Goal: Transaction & Acquisition: Purchase product/service

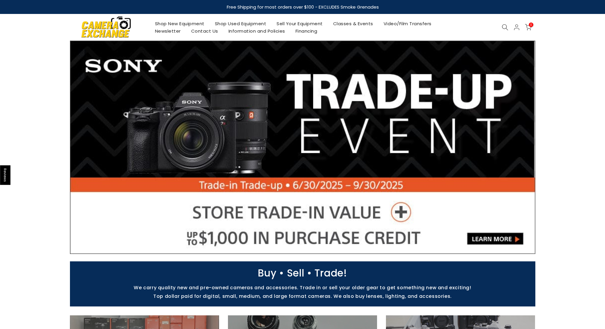
click at [252, 23] on link "Shop Used Equipment" at bounding box center [240, 23] width 62 height 7
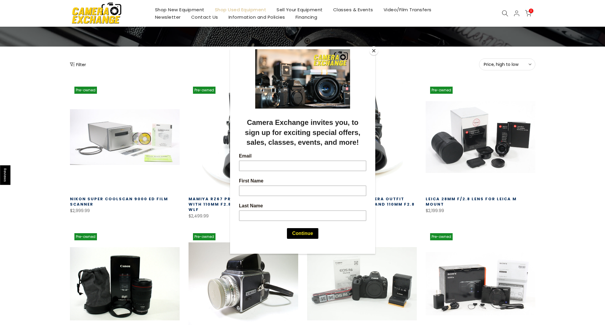
scroll to position [55, 0]
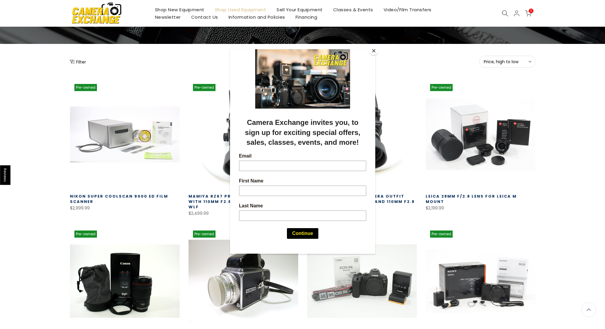
click at [45, 179] on div at bounding box center [302, 164] width 605 height 329
click at [377, 56] on div at bounding box center [302, 164] width 605 height 329
click at [375, 49] on button "Close" at bounding box center [373, 50] width 9 height 9
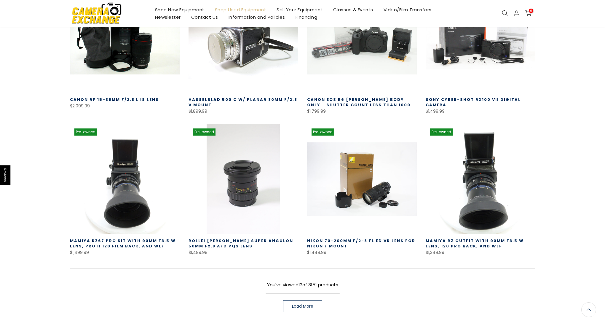
scroll to position [302, 0]
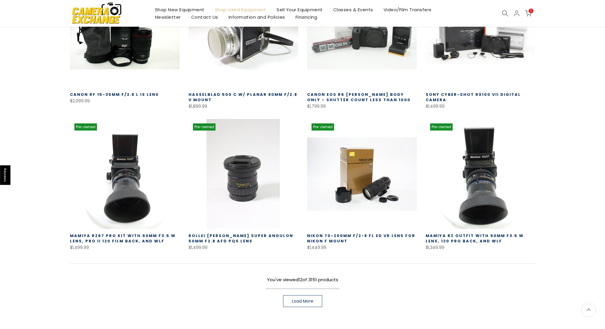
click at [317, 295] on link "Load More" at bounding box center [302, 301] width 39 height 12
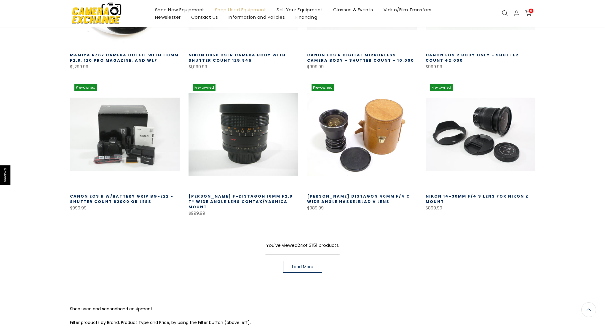
scroll to position [764, 0]
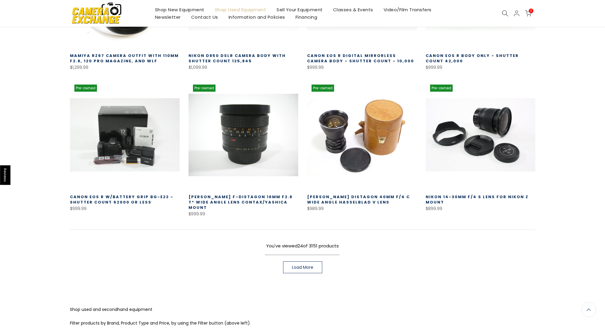
click at [303, 261] on link "Load More" at bounding box center [302, 267] width 39 height 12
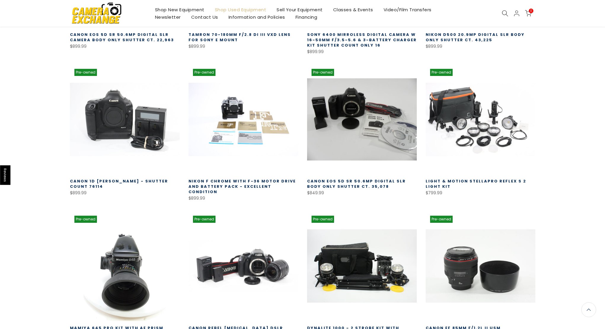
scroll to position [1224, 0]
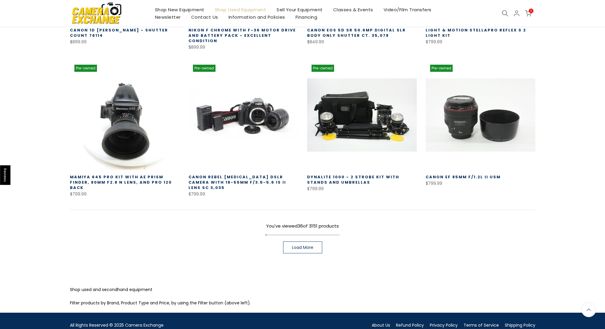
click at [306, 245] on span "Load More" at bounding box center [302, 247] width 21 height 4
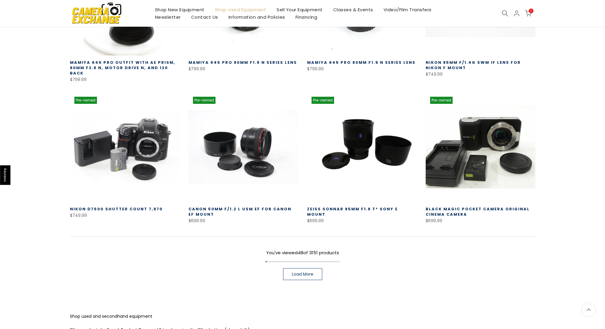
scroll to position [1652, 0]
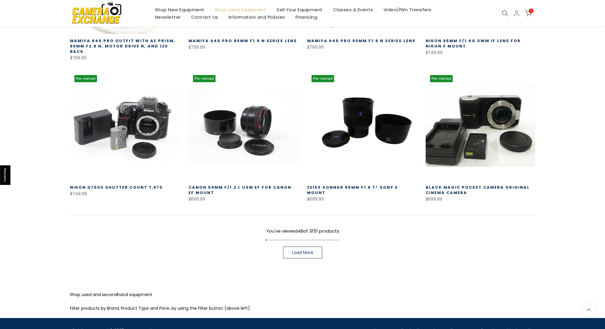
click at [306, 250] on span "Load More" at bounding box center [302, 252] width 21 height 4
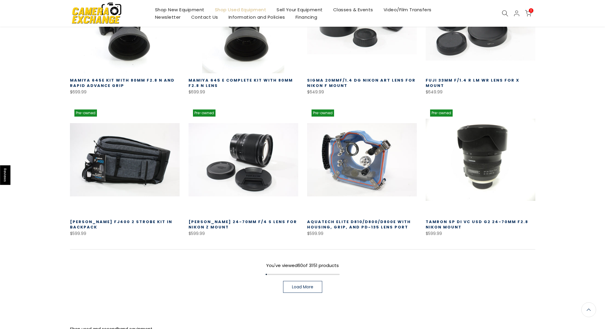
scroll to position [2045, 0]
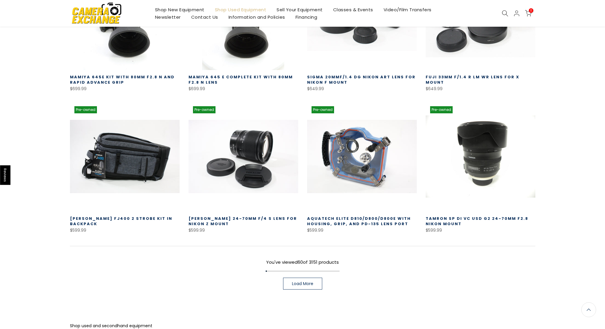
click at [304, 246] on div "You've viewed 60 of 3151 products Load More" at bounding box center [302, 268] width 465 height 44
click at [304, 250] on div "You've viewed 60 of 3151 products Load More" at bounding box center [302, 268] width 465 height 44
click at [304, 281] on span "Load More" at bounding box center [302, 283] width 21 height 4
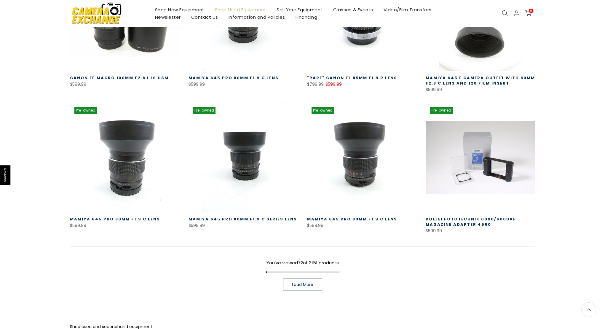
scroll to position [2504, 0]
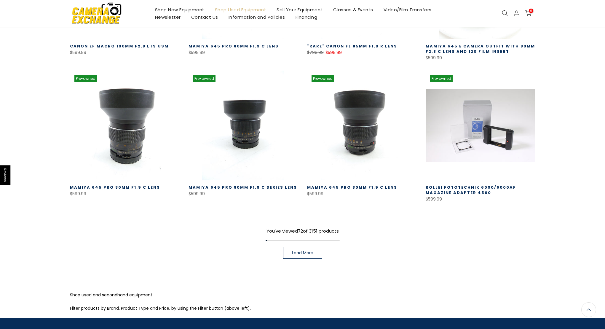
click at [291, 246] on link "Load More" at bounding box center [302, 252] width 39 height 12
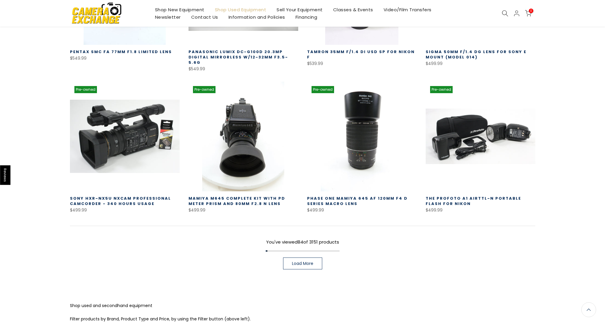
scroll to position [2927, 0]
click at [311, 257] on link "Load More" at bounding box center [302, 263] width 39 height 12
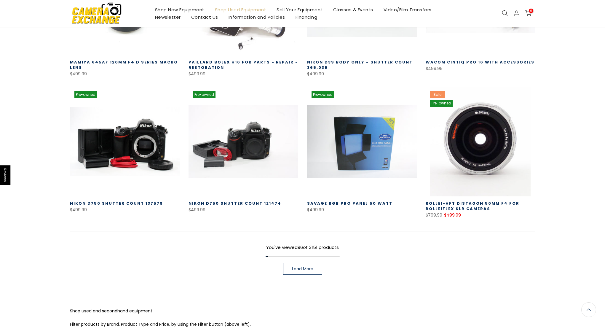
scroll to position [3350, 0]
click at [312, 266] on span "Load More" at bounding box center [302, 268] width 21 height 4
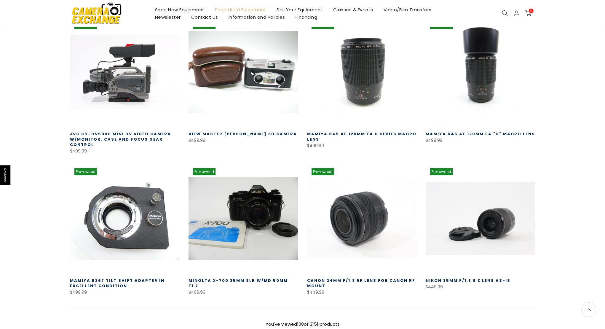
scroll to position [3713, 0]
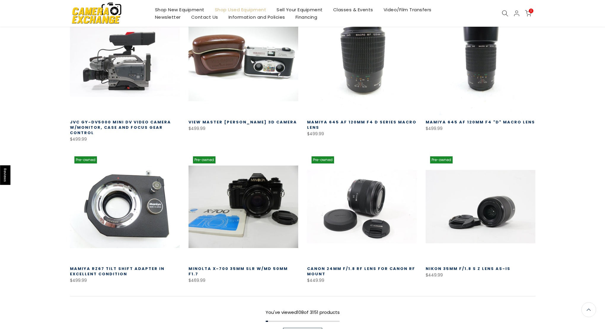
click at [313, 327] on link "Load More" at bounding box center [302, 333] width 39 height 12
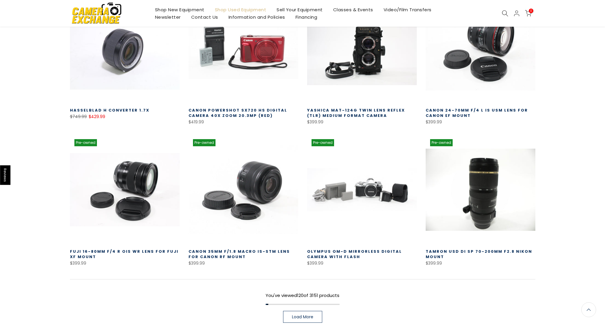
click at [301, 314] on span "Load More" at bounding box center [302, 316] width 21 height 4
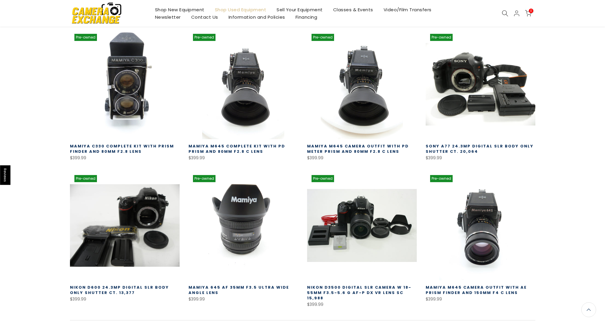
scroll to position [4542, 0]
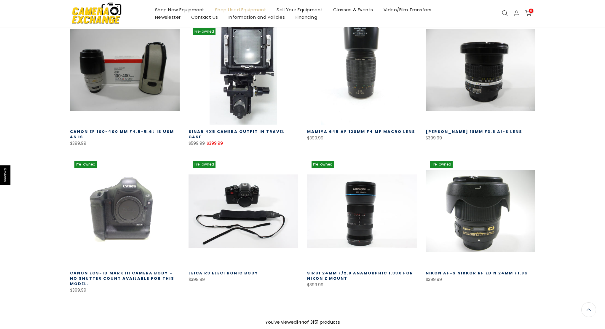
scroll to position [4985, 0]
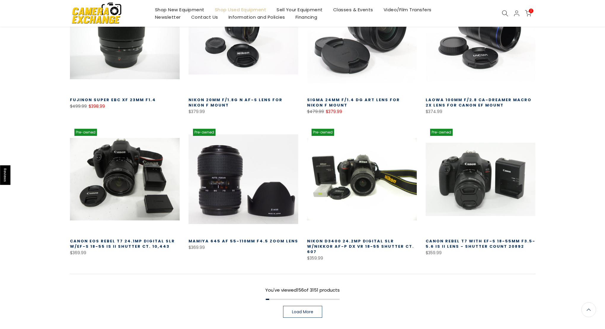
scroll to position [5446, 0]
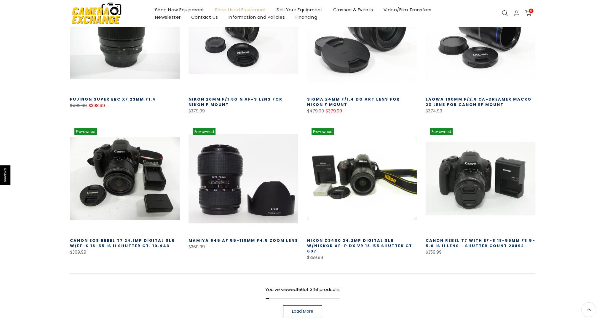
click at [304, 309] on span "Load More" at bounding box center [302, 311] width 21 height 4
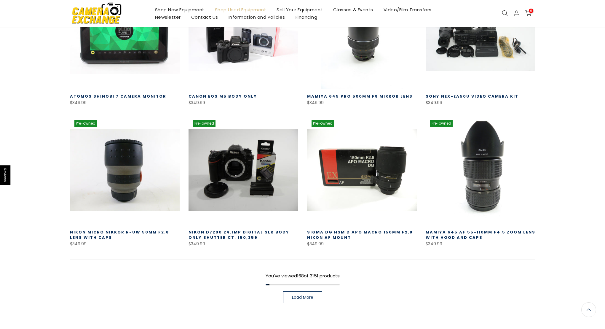
scroll to position [5878, 0]
click at [313, 294] on span "Load More" at bounding box center [302, 296] width 21 height 4
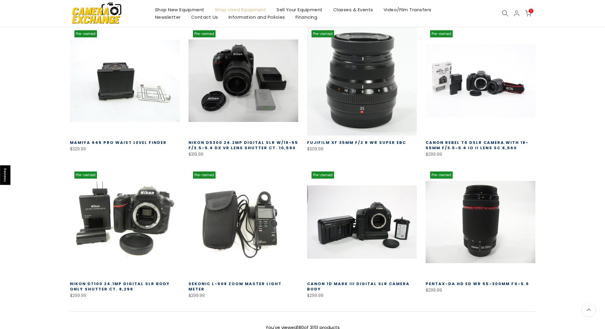
scroll to position [6253, 0]
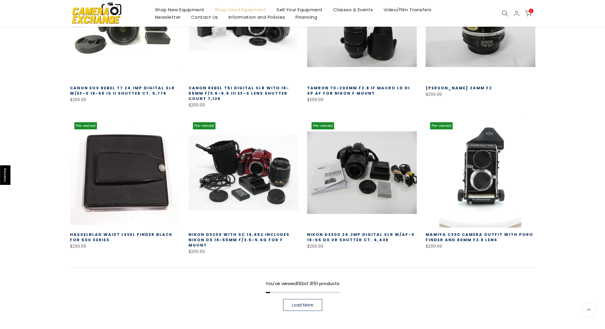
scroll to position [6732, 0]
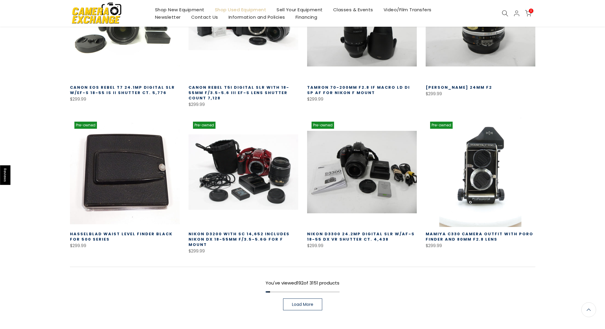
click at [308, 298] on link "Load More" at bounding box center [302, 304] width 39 height 12
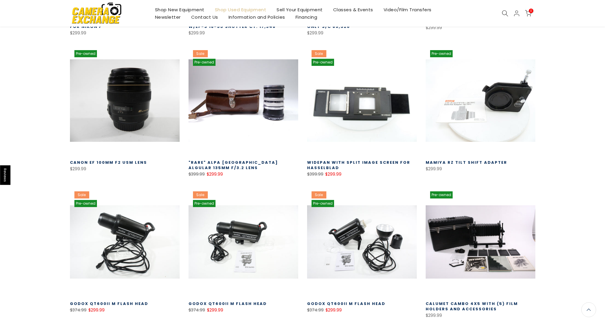
scroll to position [7091, 0]
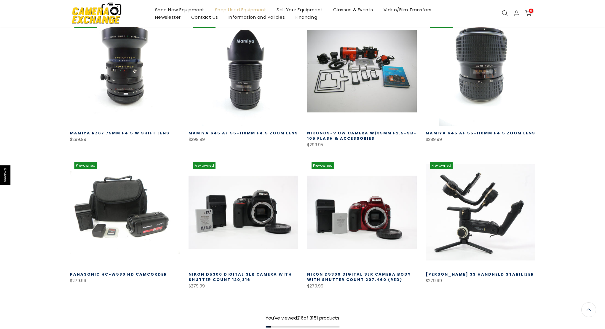
scroll to position [7550, 0]
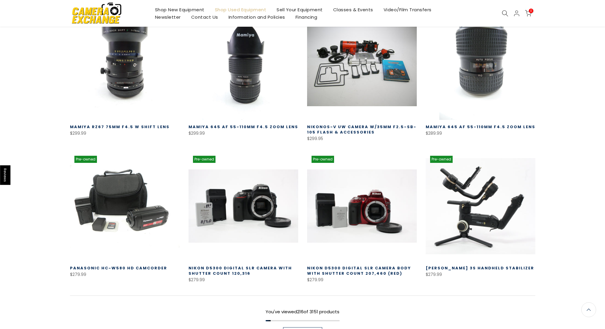
click at [300, 328] on span "Load More" at bounding box center [302, 333] width 21 height 4
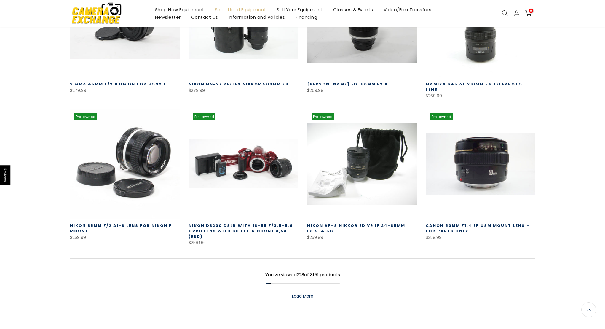
scroll to position [8016, 0]
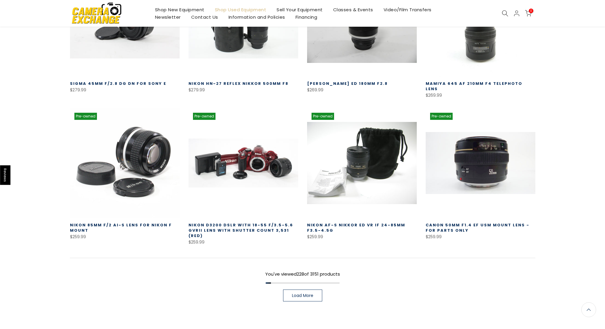
click at [300, 289] on link "Load More" at bounding box center [302, 295] width 39 height 12
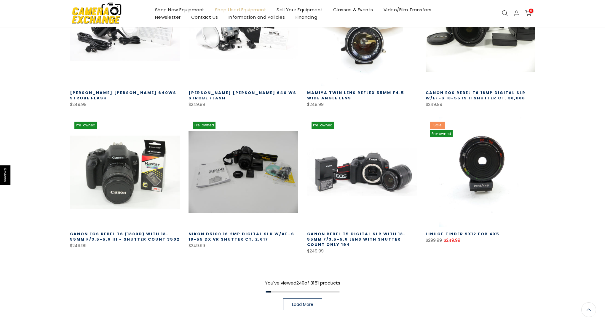
scroll to position [8435, 0]
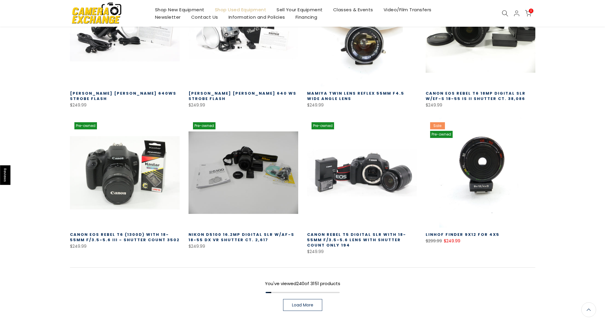
click at [313, 302] on span "Load More" at bounding box center [302, 304] width 21 height 4
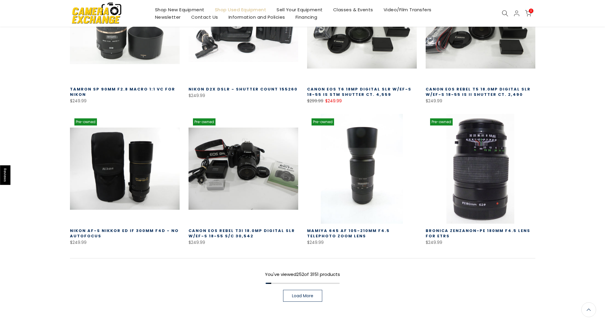
scroll to position [8868, 0]
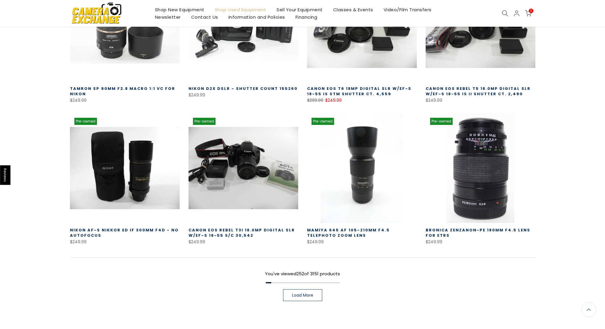
click at [306, 293] on span "Load More" at bounding box center [302, 295] width 21 height 4
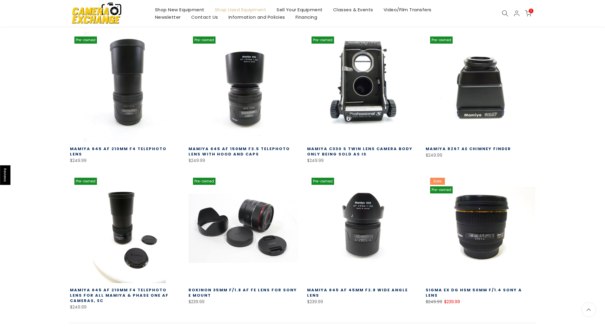
scroll to position [9232, 0]
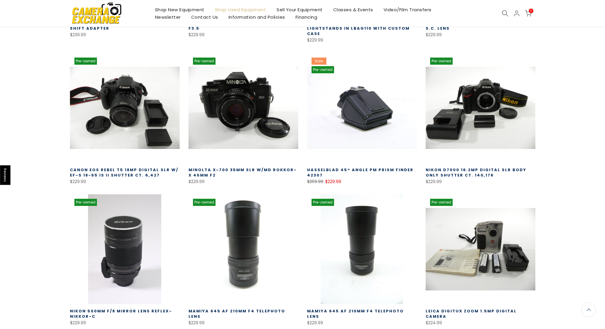
scroll to position [9643, 0]
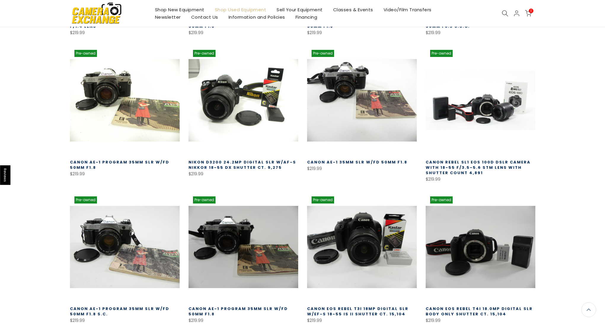
scroll to position [10076, 0]
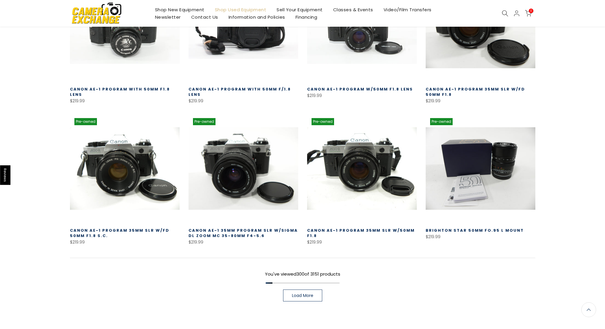
scroll to position [10577, 0]
click at [307, 293] on span "Load More" at bounding box center [302, 295] width 21 height 4
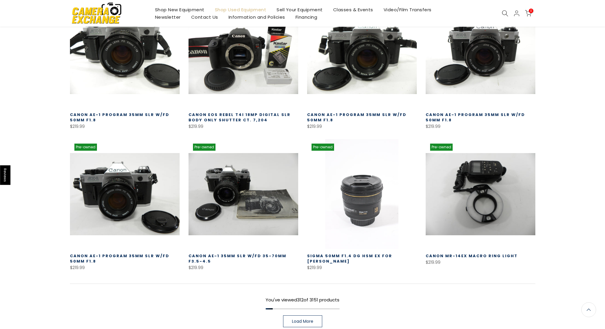
scroll to position [10987, 0]
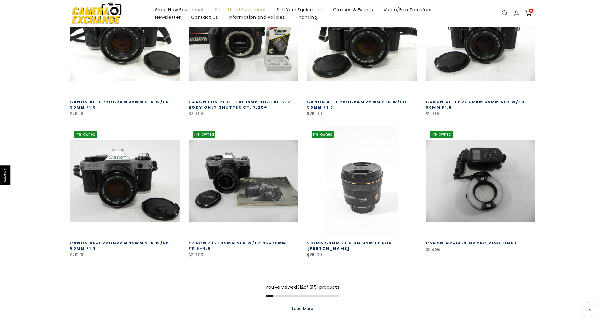
click at [311, 306] on span "Load More" at bounding box center [302, 308] width 21 height 4
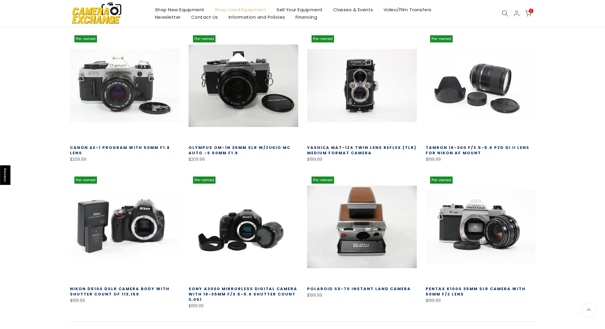
scroll to position [11429, 0]
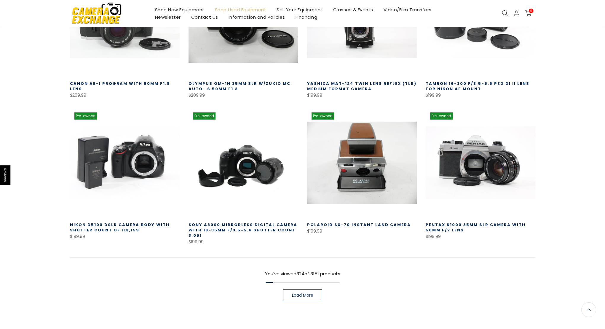
click at [297, 293] on span "Load More" at bounding box center [302, 295] width 21 height 4
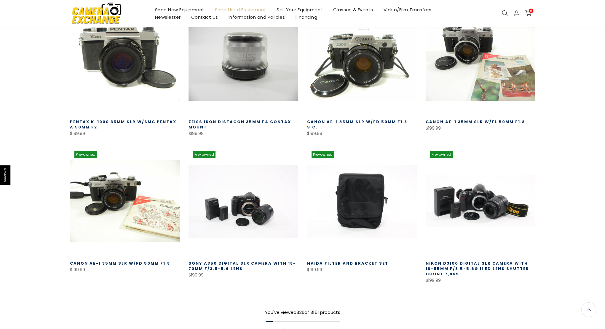
scroll to position [11857, 0]
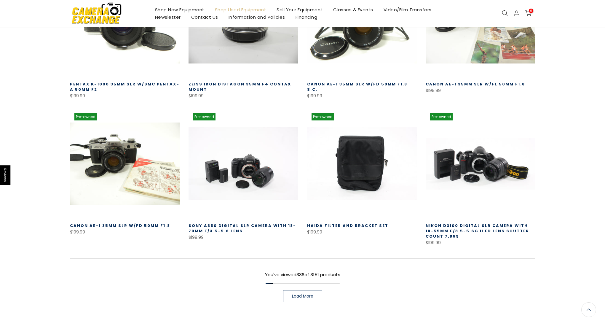
click at [289, 290] on link "Load More" at bounding box center [302, 296] width 39 height 12
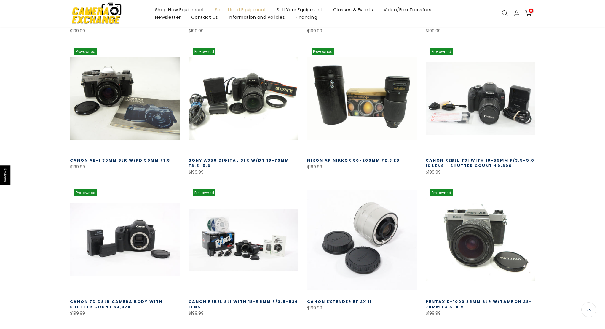
scroll to position [12216, 0]
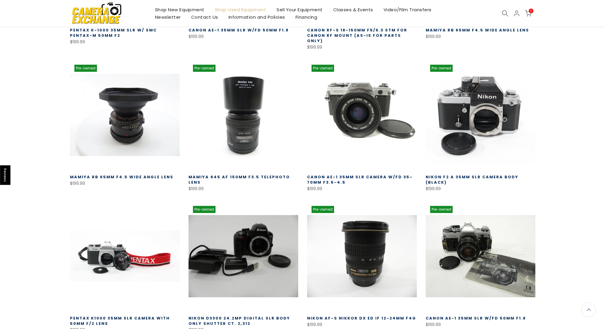
scroll to position [12624, 0]
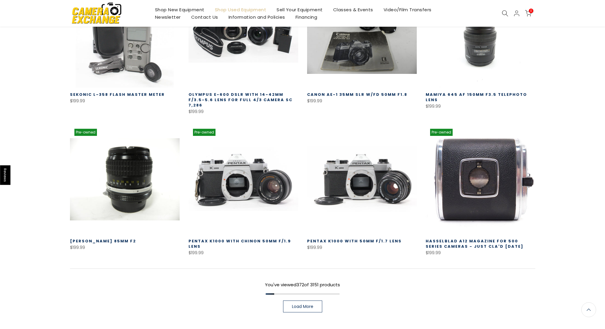
scroll to position [13127, 0]
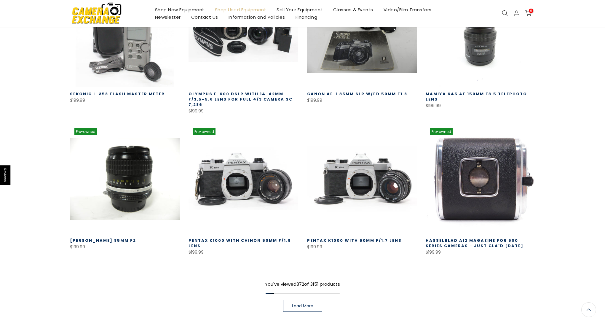
click at [313, 303] on span "Load More" at bounding box center [302, 305] width 21 height 4
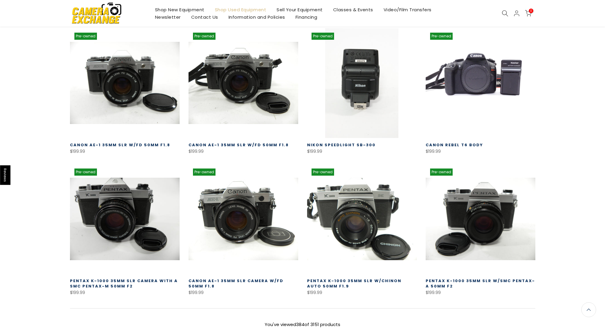
scroll to position [13506, 0]
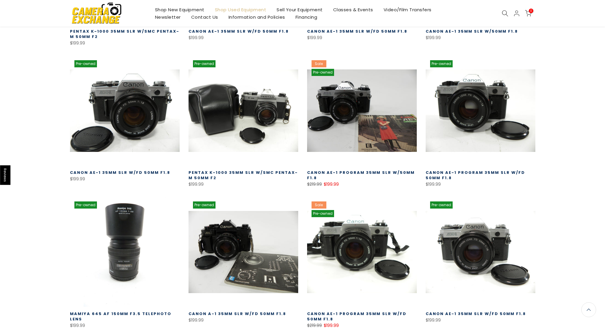
scroll to position [13899, 0]
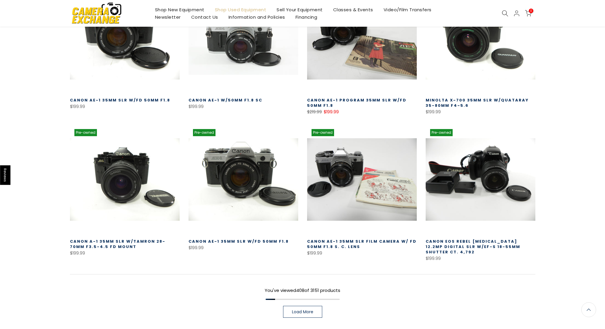
scroll to position [14391, 0]
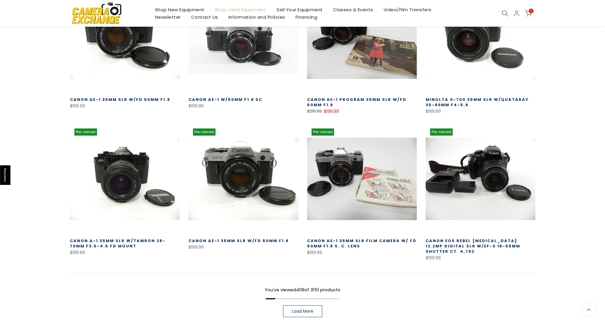
click at [301, 309] on span "Load More" at bounding box center [302, 311] width 21 height 4
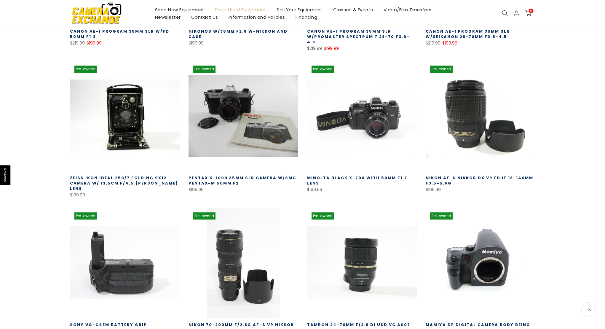
scroll to position [14751, 0]
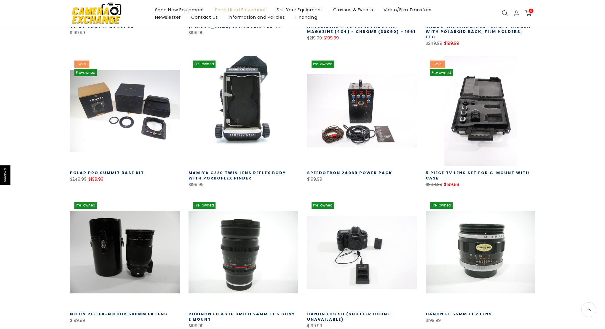
scroll to position [15186, 0]
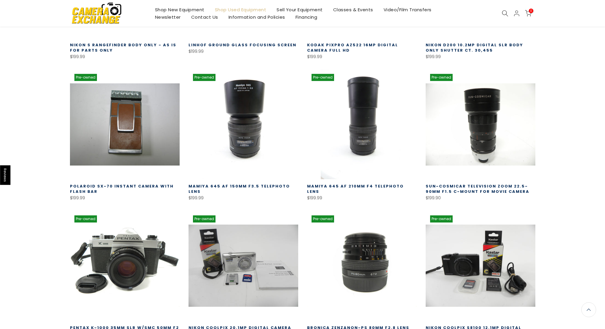
scroll to position [15599, 0]
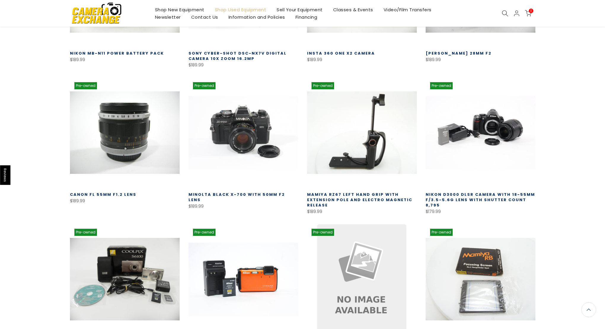
scroll to position [16011, 0]
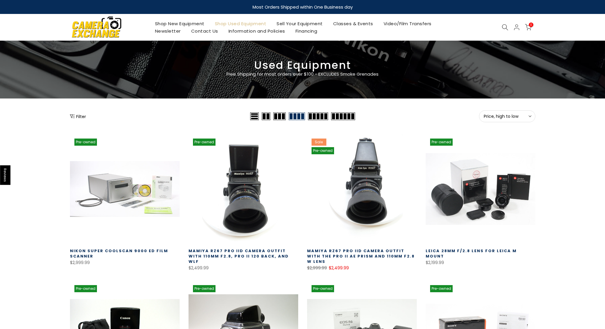
click at [178, 25] on link "Shop New Equipment" at bounding box center [180, 23] width 60 height 7
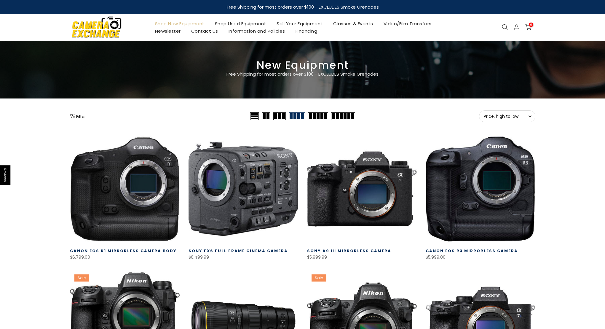
click at [73, 113] on button "Filter" at bounding box center [78, 116] width 16 height 6
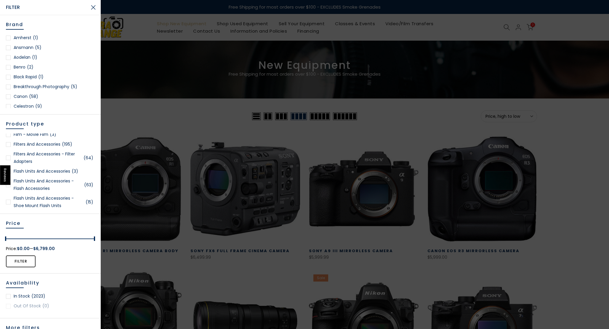
scroll to position [499, 0]
click at [26, 171] on link "Flash Units and Accessories (3)" at bounding box center [50, 166] width 89 height 7
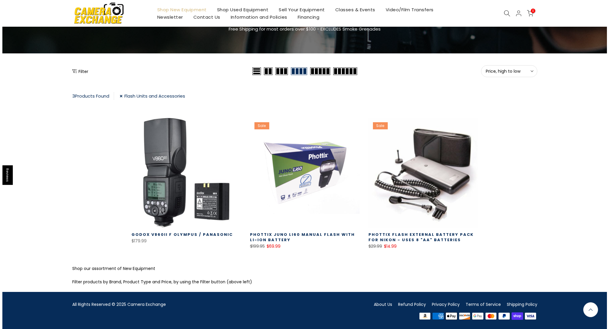
scroll to position [46, 0]
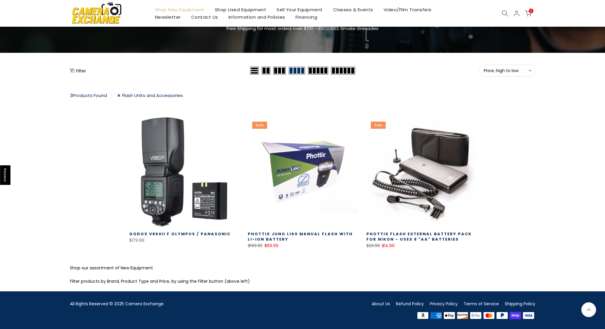
click at [77, 69] on button "Filter" at bounding box center [78, 71] width 16 height 6
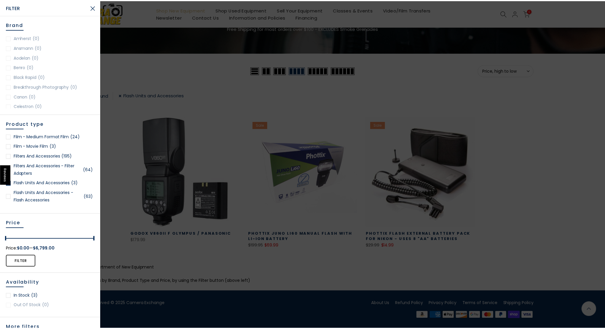
scroll to position [45, 0]
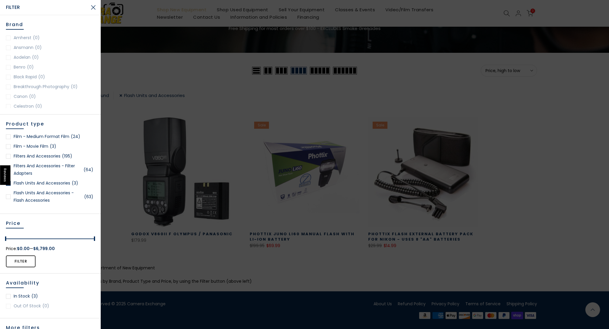
click at [9, 199] on div at bounding box center [8, 196] width 5 height 5
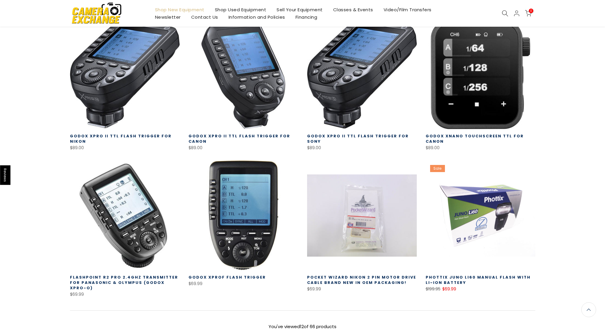
scroll to position [406, 0]
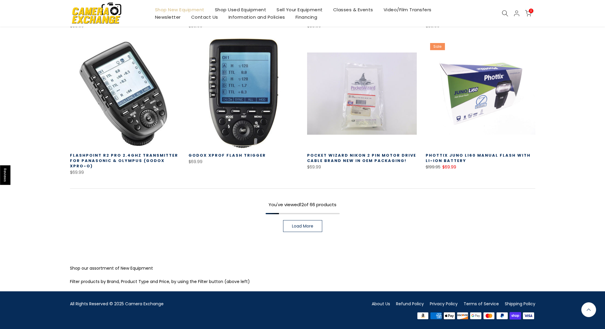
click at [300, 224] on span "Load More" at bounding box center [302, 226] width 21 height 4
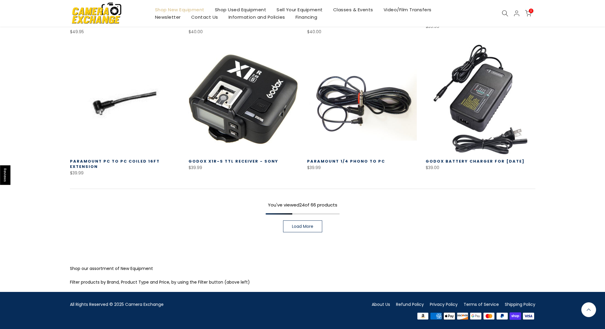
scroll to position [824, 0]
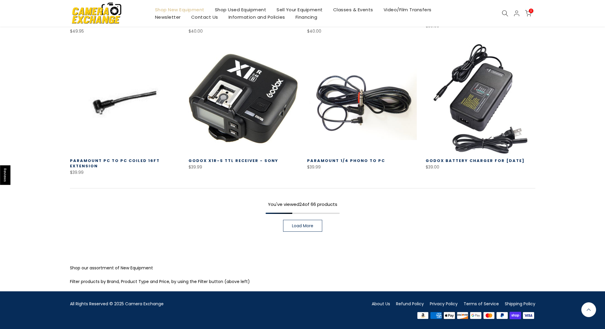
click at [292, 222] on link "Load More" at bounding box center [302, 226] width 39 height 12
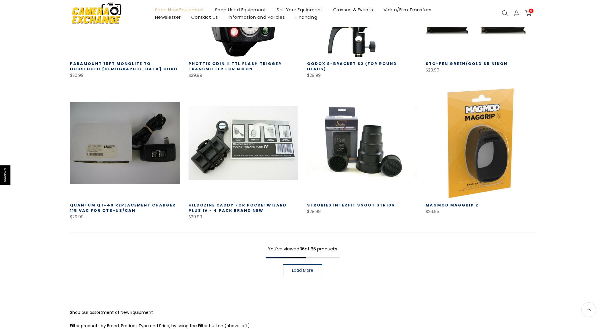
scroll to position [1221, 0]
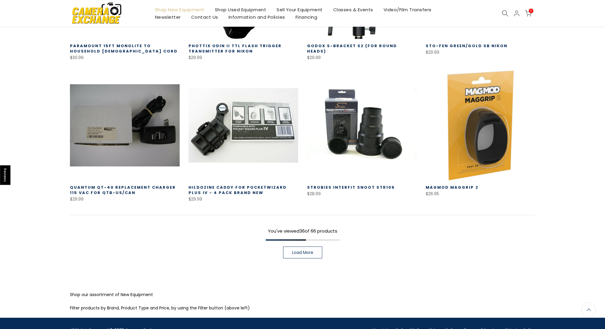
click at [313, 250] on span "Load More" at bounding box center [302, 252] width 21 height 4
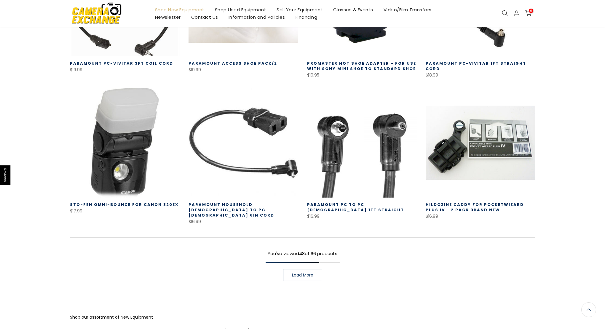
scroll to position [1626, 0]
click at [301, 273] on span "Load More" at bounding box center [302, 275] width 21 height 4
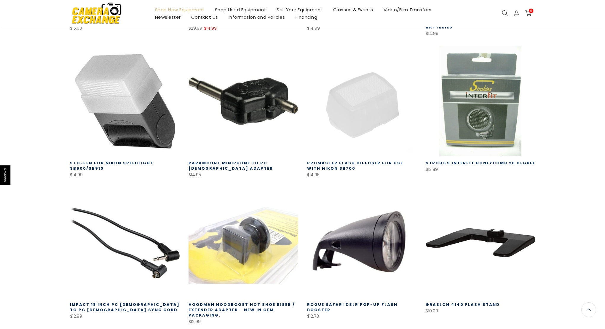
scroll to position [2009, 0]
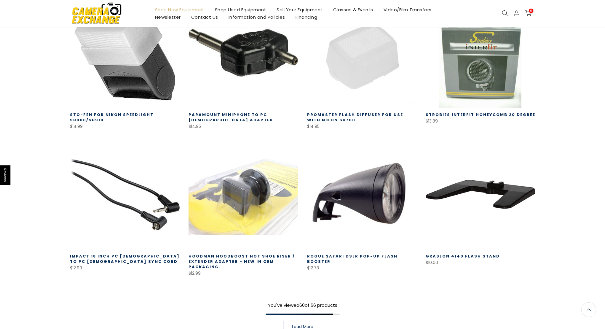
click at [308, 324] on span "Load More" at bounding box center [302, 326] width 21 height 4
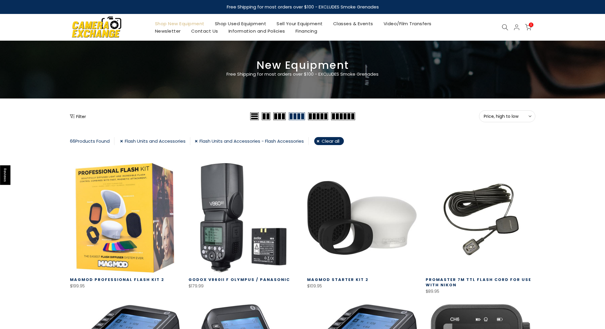
click at [74, 116] on icon "Show filters" at bounding box center [72, 116] width 5 height 5
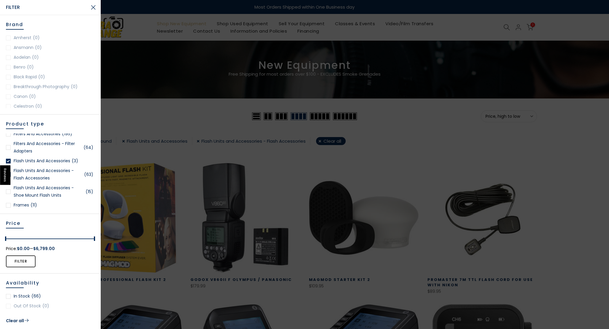
scroll to position [527, 0]
click at [47, 174] on link "Flash Units and Accessories - Shoe Mount Flash Units (15)" at bounding box center [50, 169] width 89 height 15
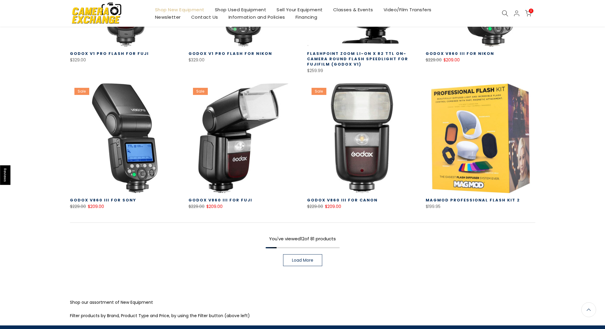
scroll to position [366, 0]
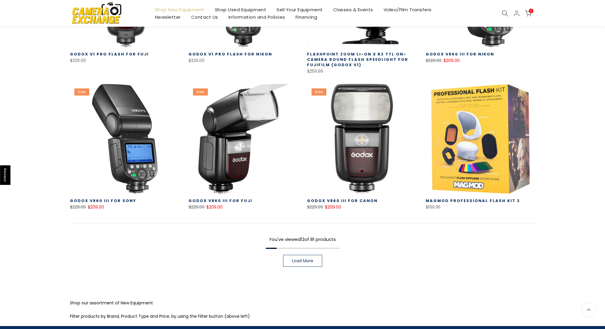
drag, startPoint x: 310, startPoint y: 264, endPoint x: 313, endPoint y: 263, distance: 4.0
click at [310, 264] on link "Load More" at bounding box center [302, 260] width 39 height 12
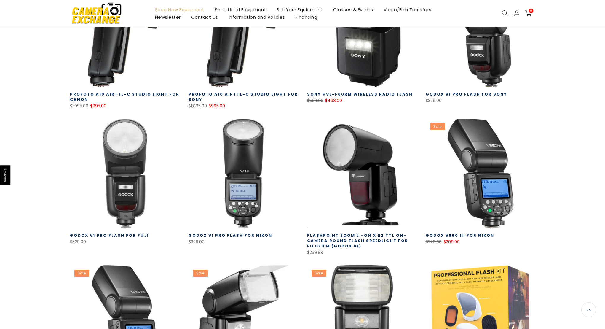
scroll to position [103, 0]
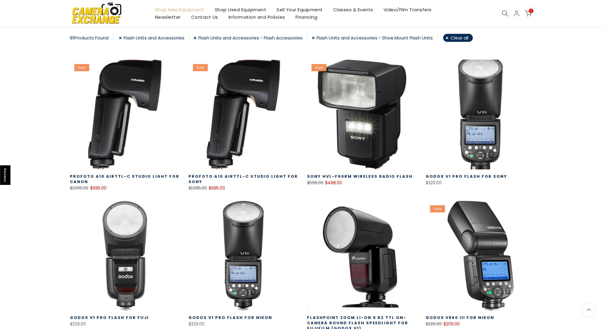
click at [491, 121] on link at bounding box center [480, 115] width 110 height 110
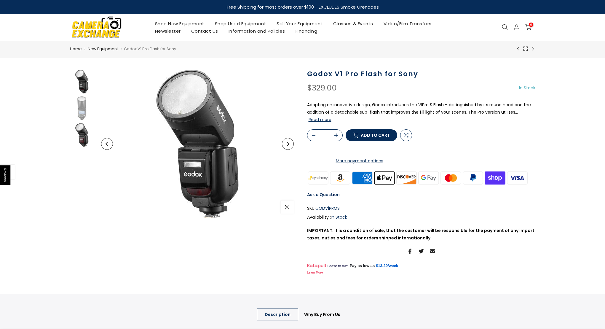
click at [77, 133] on img at bounding box center [82, 135] width 24 height 24
click at [84, 101] on img at bounding box center [82, 108] width 24 height 24
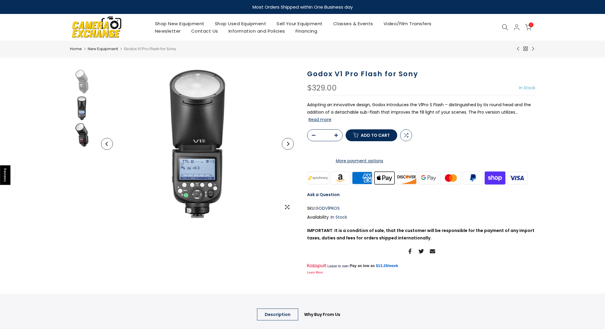
click at [80, 133] on img at bounding box center [82, 135] width 24 height 24
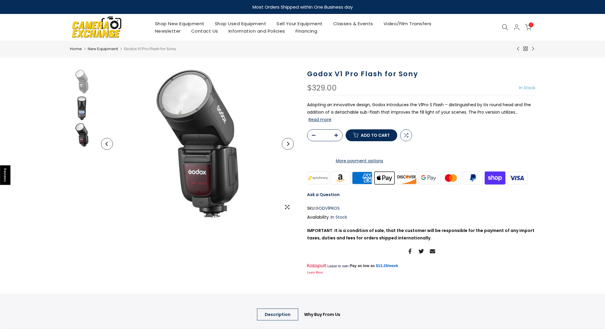
click at [81, 105] on img at bounding box center [82, 108] width 24 height 24
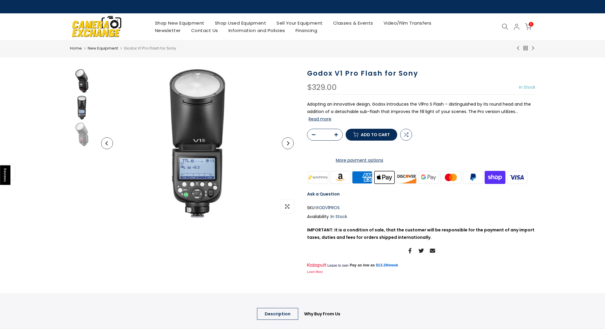
click at [80, 83] on img at bounding box center [82, 81] width 24 height 24
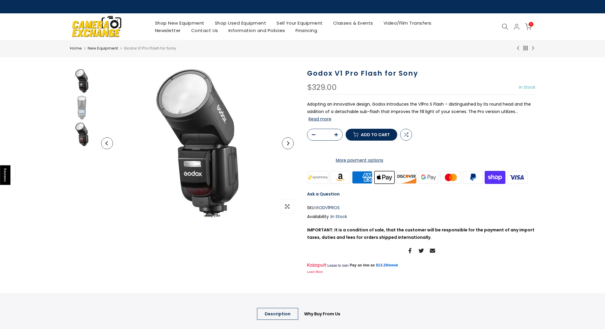
click at [81, 134] on img at bounding box center [82, 134] width 24 height 24
click at [83, 111] on img at bounding box center [82, 108] width 24 height 24
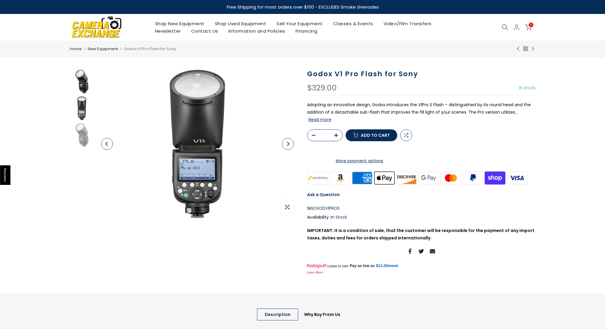
click at [82, 83] on img at bounding box center [82, 82] width 24 height 24
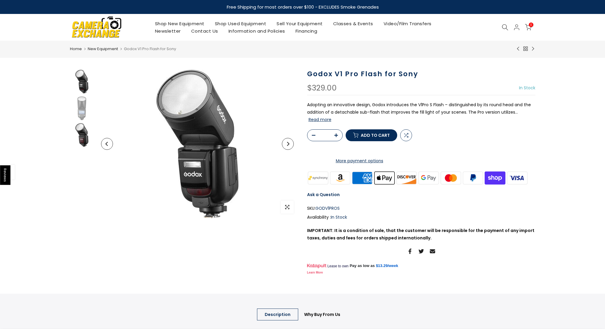
click at [84, 140] on img at bounding box center [82, 135] width 24 height 24
click at [83, 84] on img at bounding box center [82, 82] width 24 height 24
click at [85, 135] on img at bounding box center [82, 135] width 24 height 24
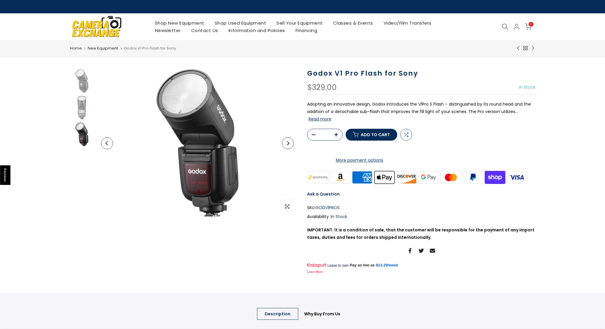
click at [195, 25] on link "Shop New Equipment" at bounding box center [180, 22] width 60 height 7
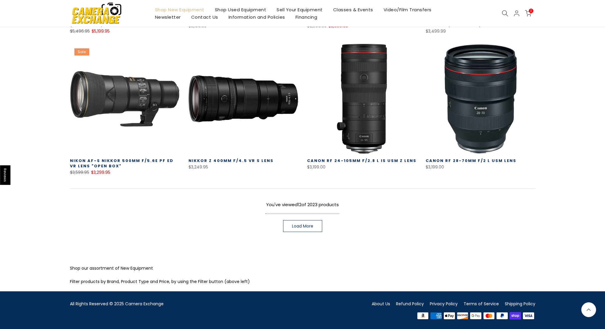
scroll to position [365, 0]
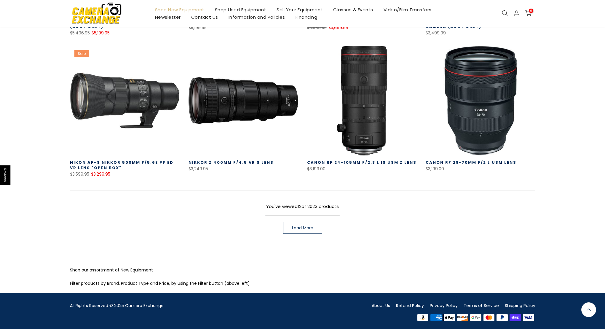
click at [301, 229] on span "Load More" at bounding box center [302, 227] width 21 height 4
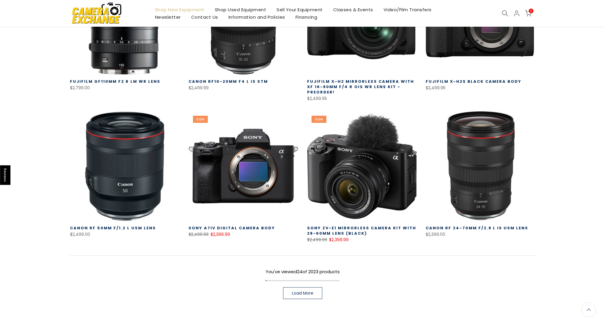
scroll to position [728, 0]
click at [313, 294] on link "Load More" at bounding box center [302, 292] width 39 height 12
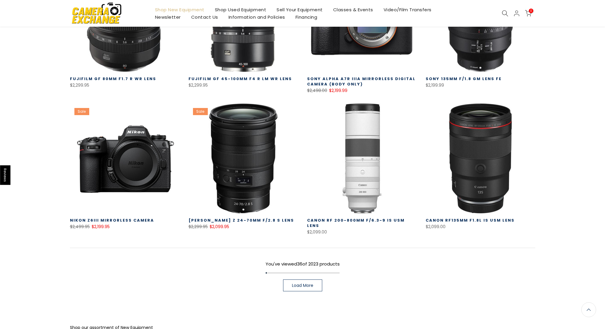
scroll to position [1173, 0]
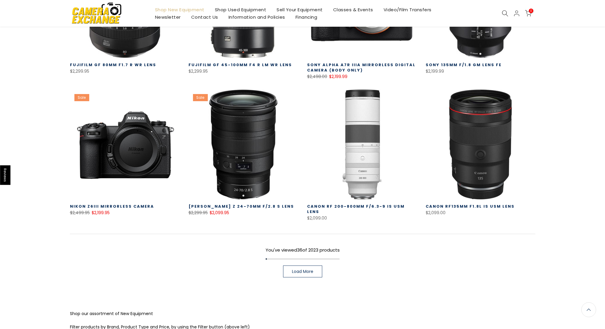
click at [315, 265] on link "Load More" at bounding box center [302, 271] width 39 height 12
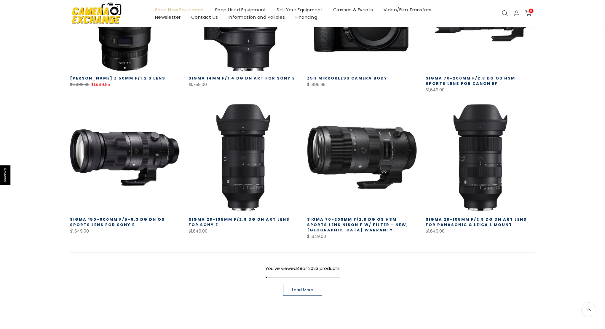
scroll to position [1585, 0]
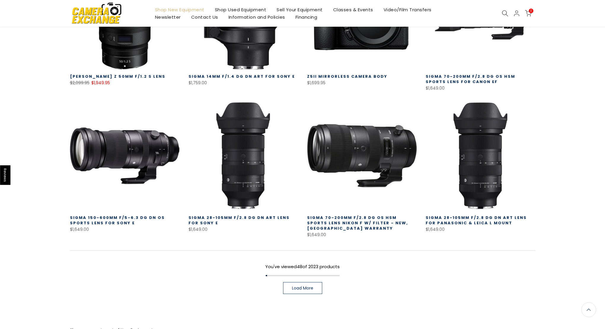
click at [308, 286] on span "Load More" at bounding box center [302, 288] width 21 height 4
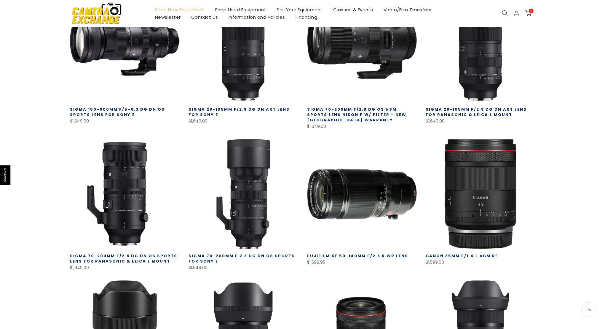
scroll to position [1698, 0]
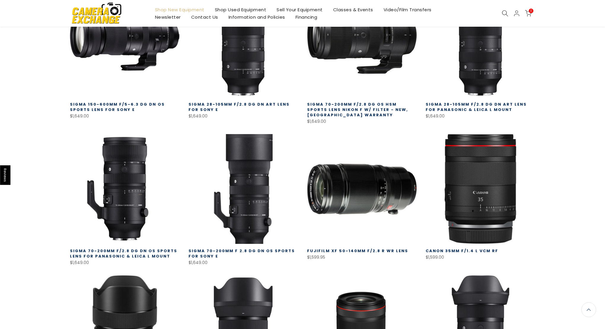
click at [253, 182] on link at bounding box center [243, 189] width 110 height 110
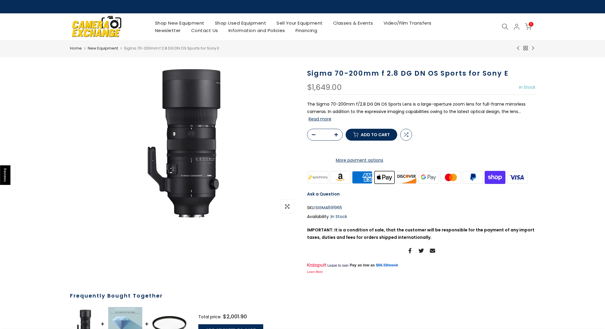
scroll to position [9, 0]
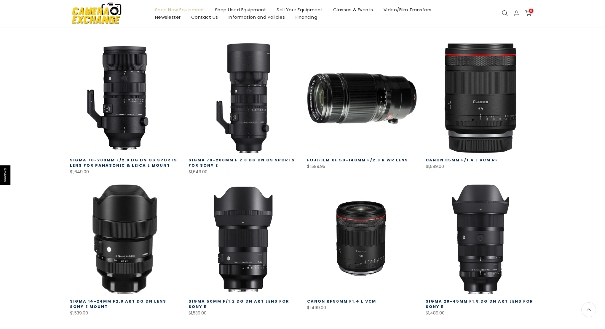
scroll to position [133, 0]
